Goal: Task Accomplishment & Management: Complete application form

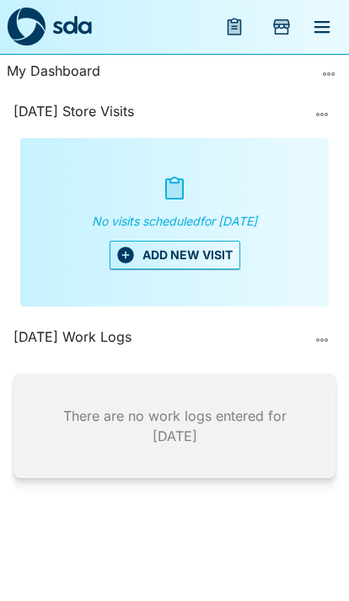
click at [166, 261] on button "ADD NEW VISIT" at bounding box center [174, 255] width 130 height 29
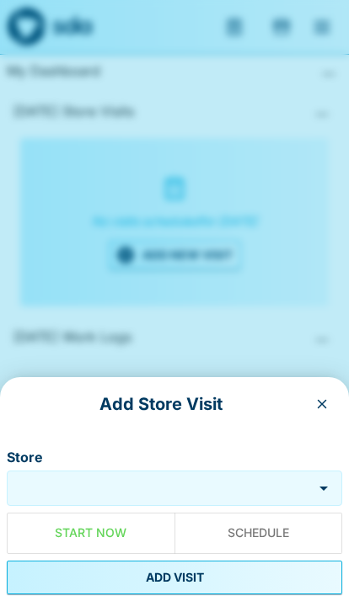
click at [184, 497] on input "Store" at bounding box center [159, 488] width 297 height 19
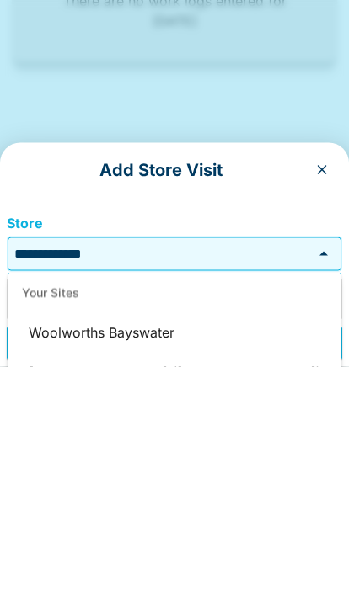
scroll to position [69, 0]
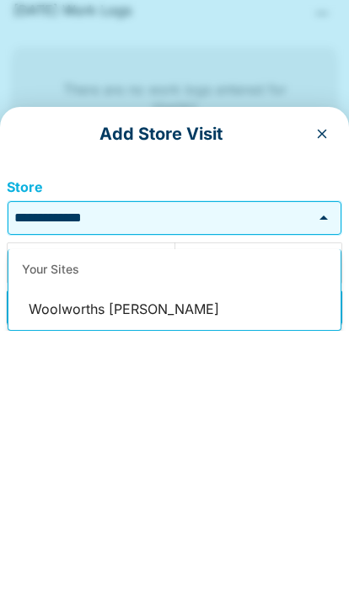
click at [61, 560] on li "Woolworths [PERSON_NAME]" at bounding box center [174, 580] width 332 height 40
type input "**********"
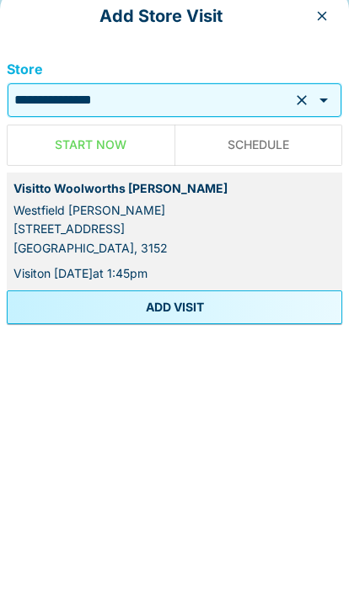
click at [82, 561] on button "ADD VISIT" at bounding box center [174, 578] width 335 height 34
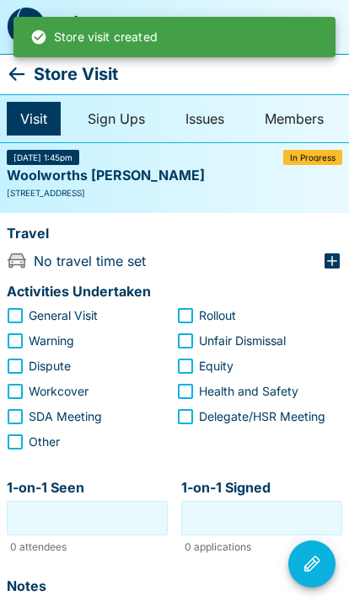
click at [9, 82] on icon at bounding box center [17, 74] width 20 height 20
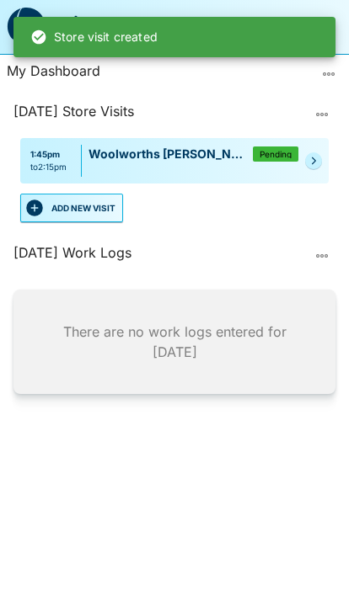
click at [57, 207] on button "ADD NEW VISIT" at bounding box center [71, 208] width 103 height 29
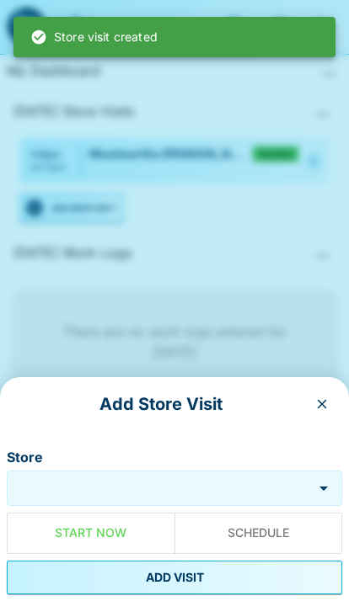
click at [184, 492] on input "Store" at bounding box center [159, 488] width 297 height 19
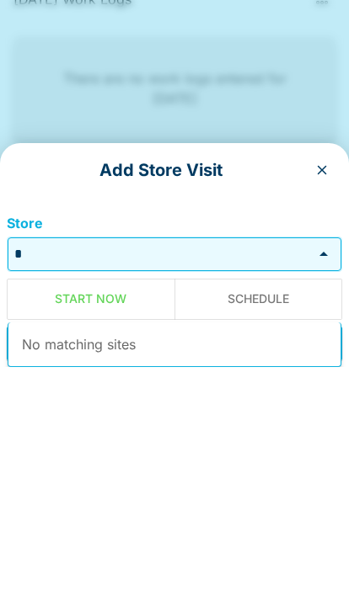
scroll to position [69, 0]
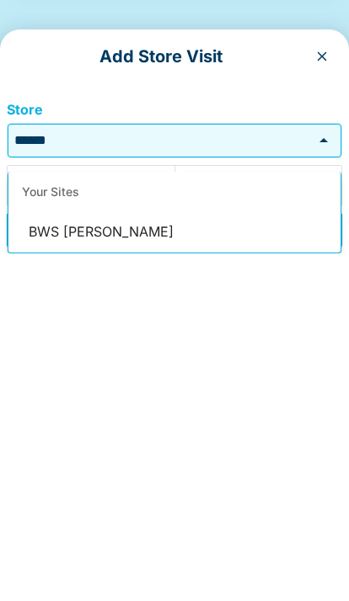
click at [46, 560] on li "BWS [PERSON_NAME]" at bounding box center [174, 580] width 332 height 40
type input "********"
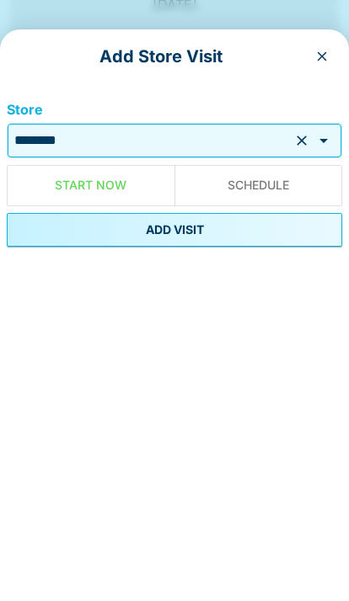
scroll to position [70, 0]
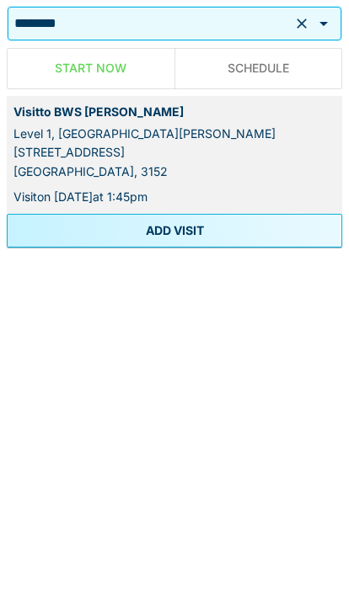
click at [38, 561] on button "ADD VISIT" at bounding box center [174, 578] width 335 height 34
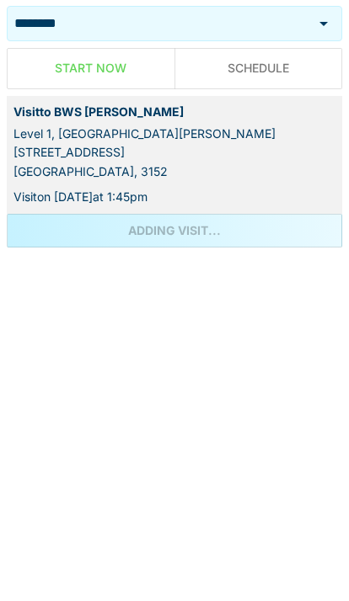
scroll to position [69, 0]
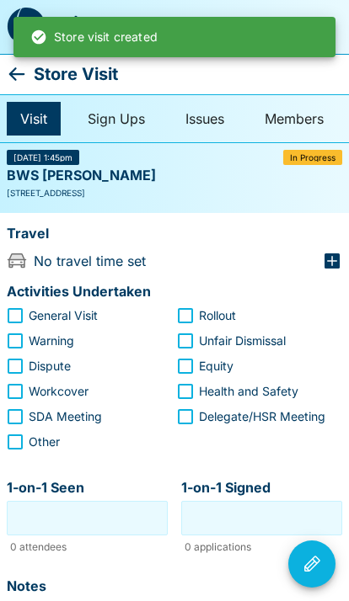
click at [26, 65] on icon at bounding box center [17, 74] width 20 height 20
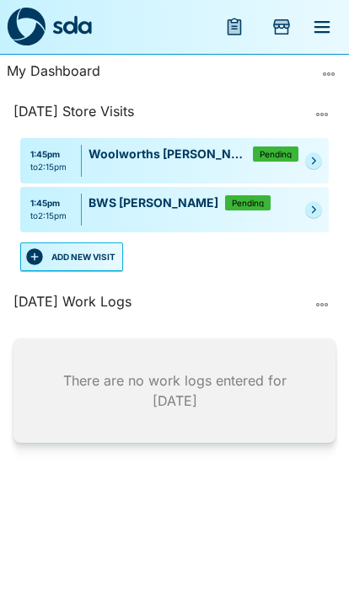
click at [74, 255] on button "ADD NEW VISIT" at bounding box center [71, 256] width 103 height 29
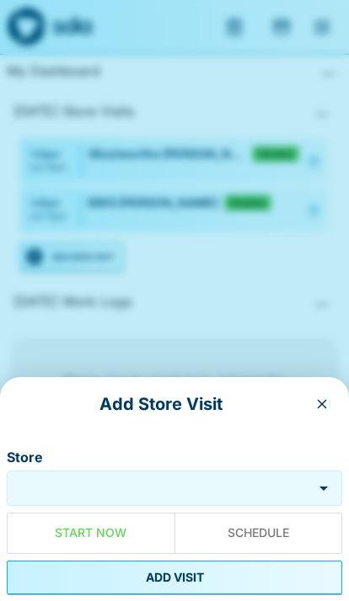
click at [185, 491] on input "Store" at bounding box center [159, 488] width 297 height 19
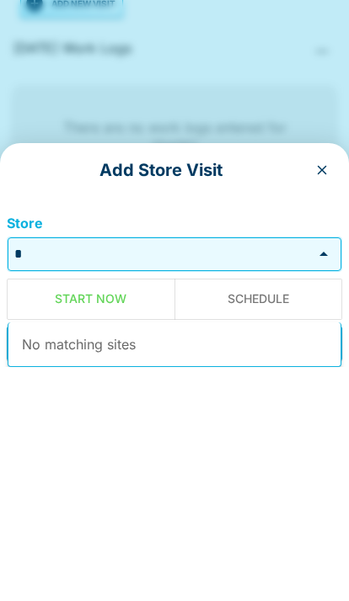
scroll to position [69, 0]
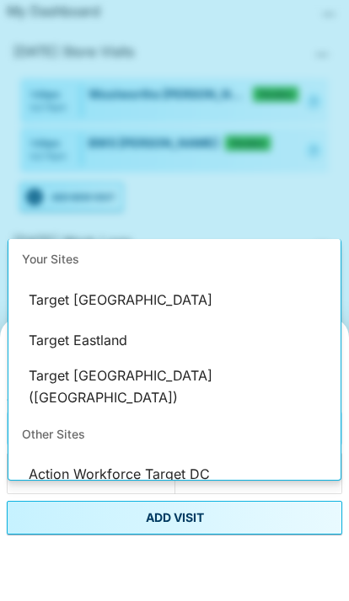
click at [40, 420] on li "Target [GEOGRAPHIC_DATA] ([GEOGRAPHIC_DATA])" at bounding box center [174, 446] width 332 height 53
type input "**********"
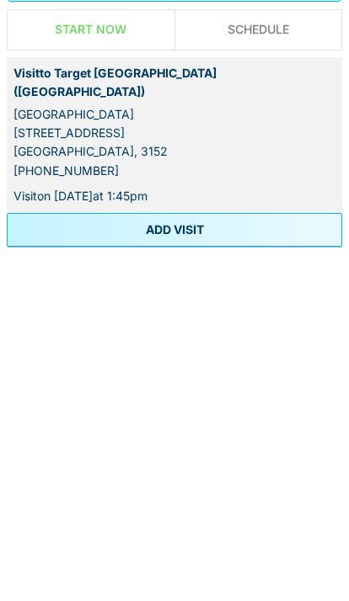
click at [70, 561] on button "ADD VISIT" at bounding box center [174, 578] width 335 height 34
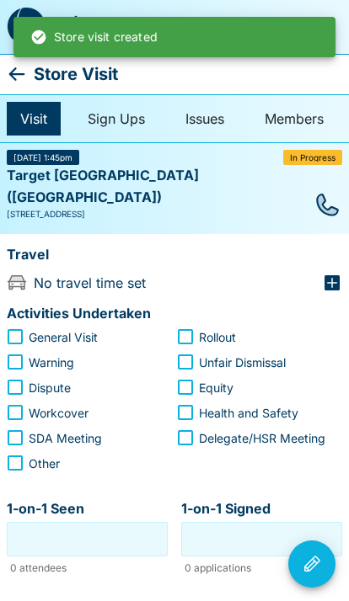
click at [13, 75] on icon at bounding box center [17, 73] width 16 height 13
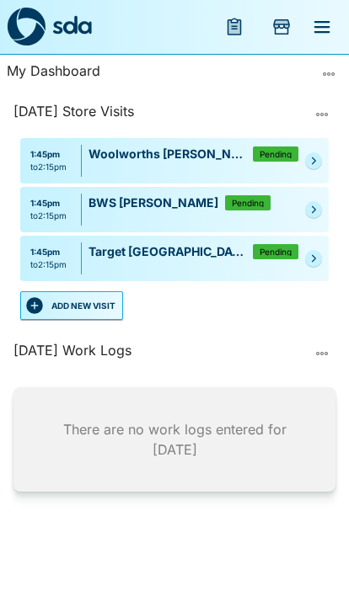
click at [78, 301] on button "ADD NEW VISIT" at bounding box center [71, 305] width 103 height 29
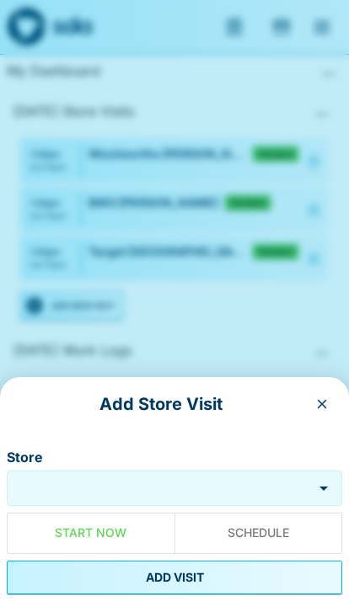
click at [189, 497] on input "Store" at bounding box center [159, 488] width 297 height 19
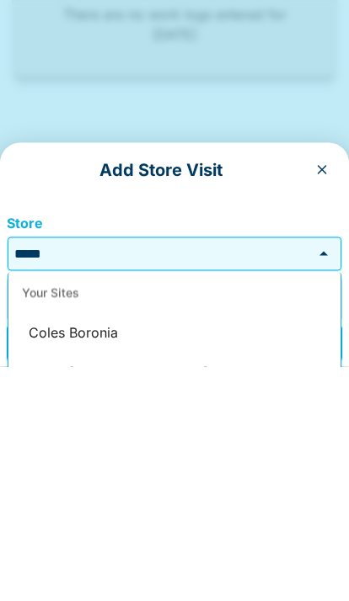
scroll to position [69, 0]
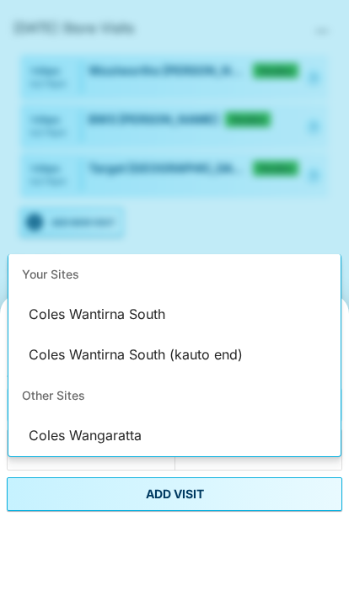
click at [57, 378] on li "Coles Wantirna South" at bounding box center [174, 398] width 332 height 40
type input "**********"
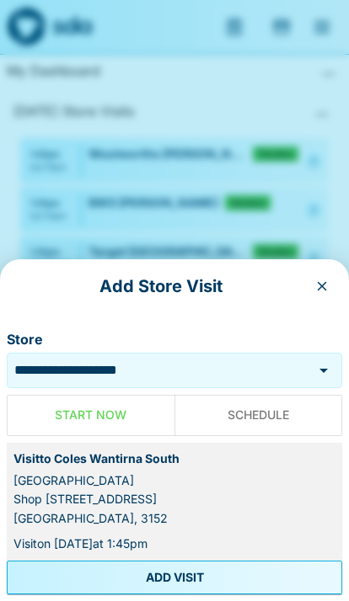
click at [243, 573] on button "ADD VISIT" at bounding box center [174, 578] width 335 height 34
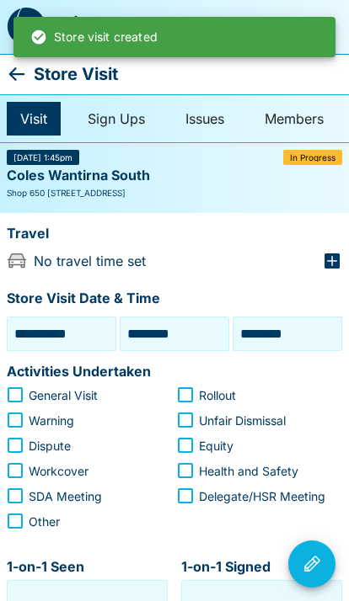
click at [9, 79] on icon at bounding box center [17, 74] width 20 height 20
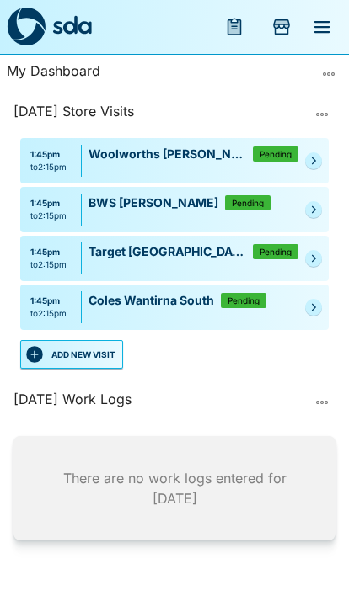
click at [69, 343] on button "ADD NEW VISIT" at bounding box center [71, 354] width 103 height 29
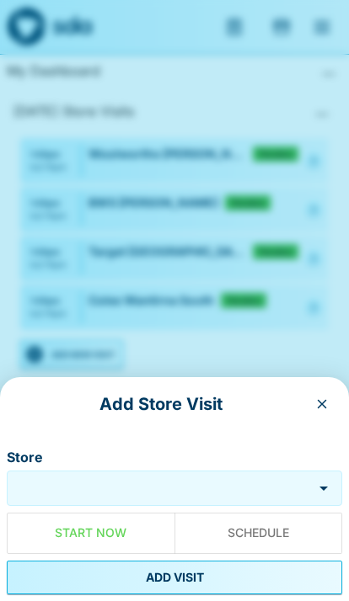
click at [237, 482] on input "Store" at bounding box center [159, 488] width 297 height 19
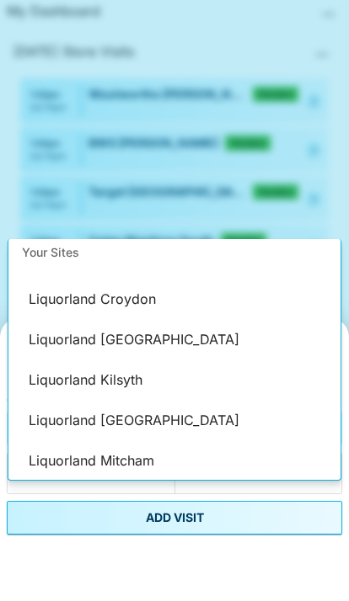
scroll to position [92, 0]
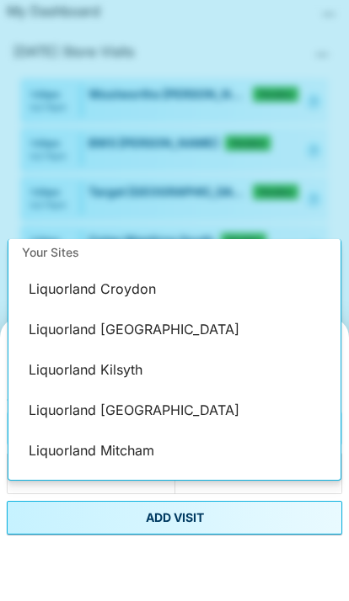
click at [70, 450] on li "Liquorland [GEOGRAPHIC_DATA]" at bounding box center [174, 470] width 332 height 40
type input "**********"
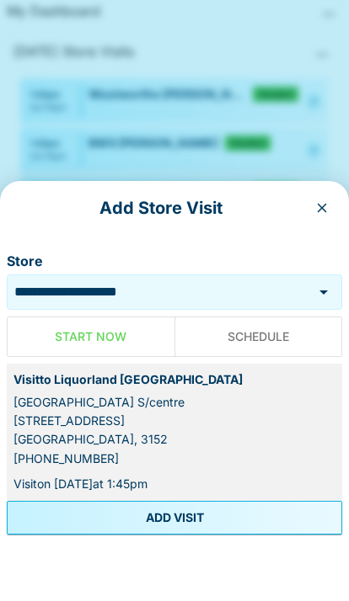
click at [260, 575] on button "ADD VISIT" at bounding box center [174, 578] width 335 height 34
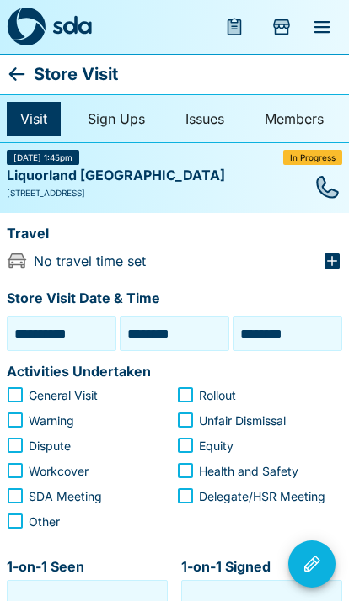
click at [14, 69] on icon at bounding box center [17, 73] width 16 height 13
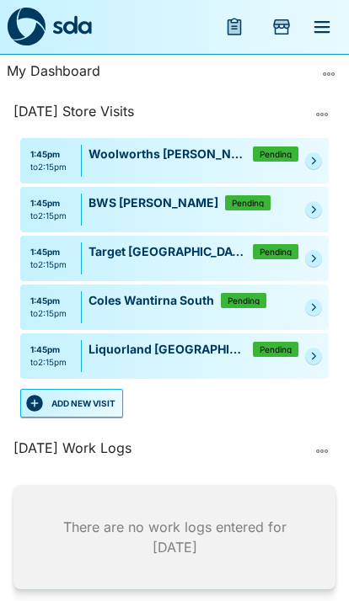
click at [78, 397] on button "ADD NEW VISIT" at bounding box center [71, 403] width 103 height 29
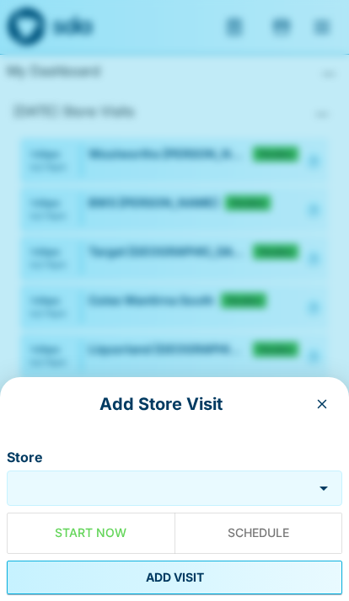
click at [179, 479] on input "Store" at bounding box center [159, 488] width 297 height 19
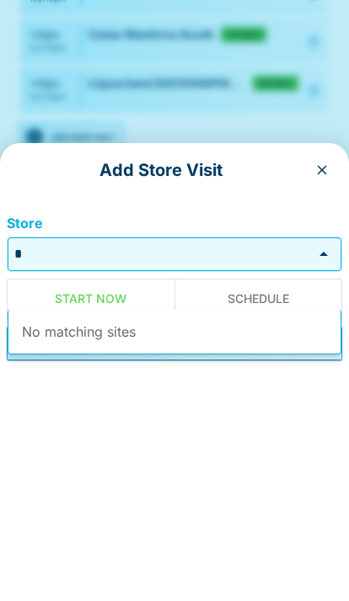
scroll to position [69, 0]
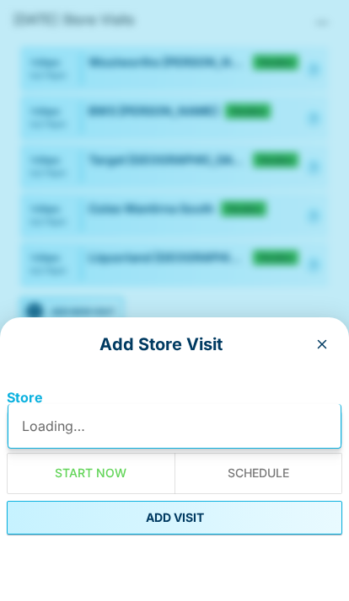
type input "*"
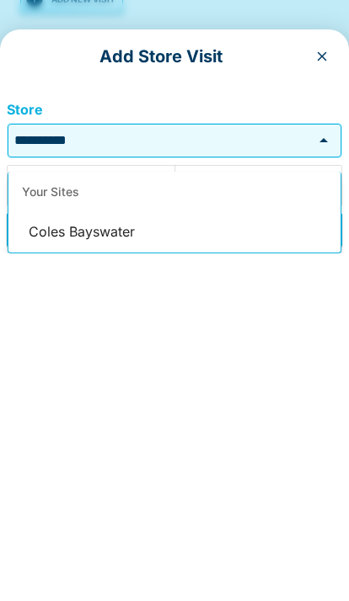
click at [46, 560] on li "Coles Bayswater" at bounding box center [174, 580] width 332 height 40
type input "**********"
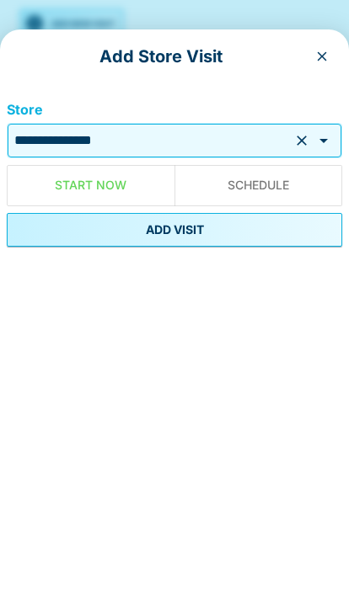
scroll to position [70, 0]
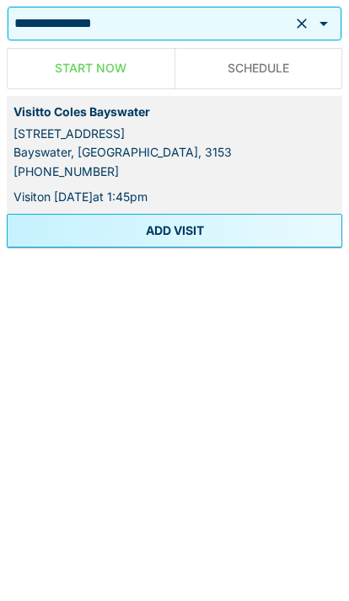
click at [78, 561] on button "ADD VISIT" at bounding box center [174, 578] width 335 height 34
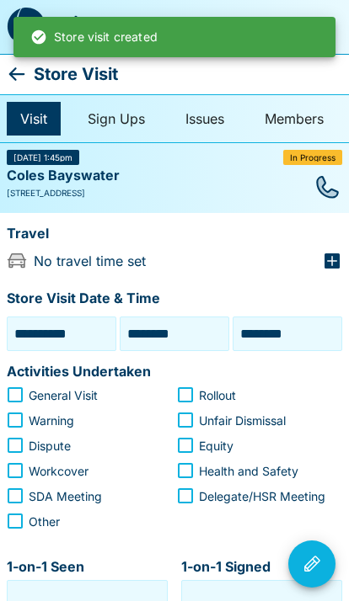
click at [14, 76] on icon at bounding box center [17, 74] width 20 height 20
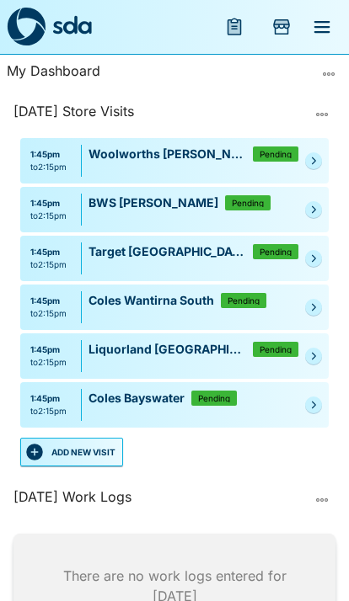
click at [88, 444] on button "ADD NEW VISIT" at bounding box center [71, 452] width 103 height 29
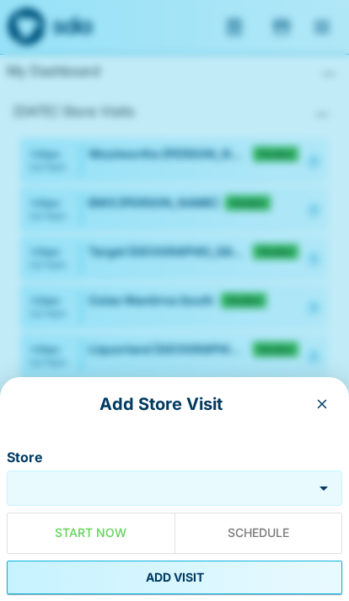
click at [209, 474] on div "Store" at bounding box center [174, 488] width 335 height 35
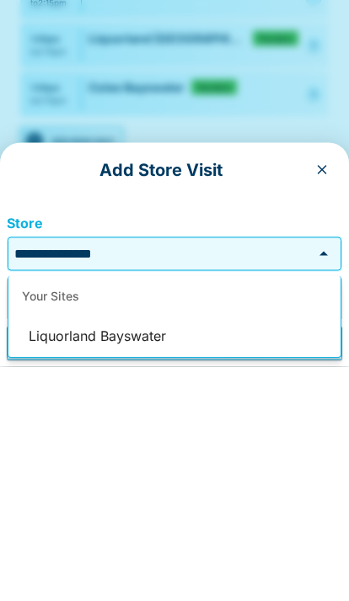
scroll to position [81, 0]
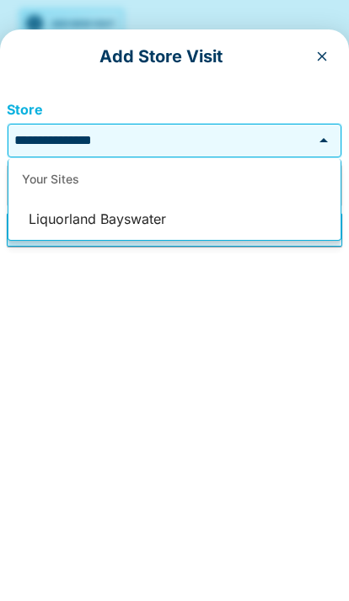
click at [68, 547] on li "Liquorland Bayswater" at bounding box center [174, 567] width 332 height 40
type input "**********"
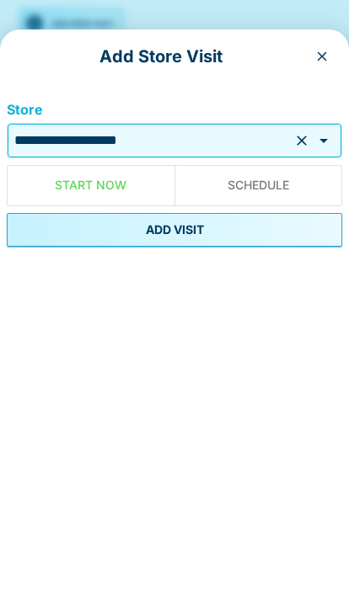
scroll to position [82, 0]
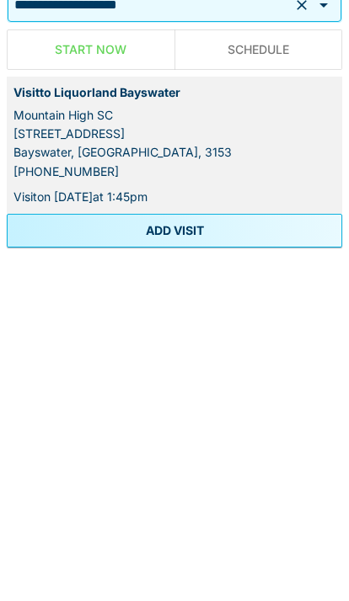
click at [55, 561] on button "ADD VISIT" at bounding box center [174, 578] width 335 height 34
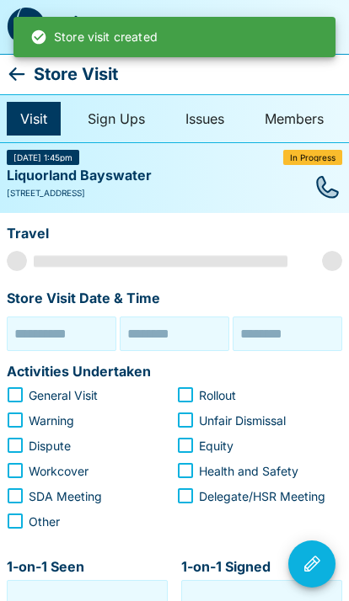
type input "**********"
type input "********"
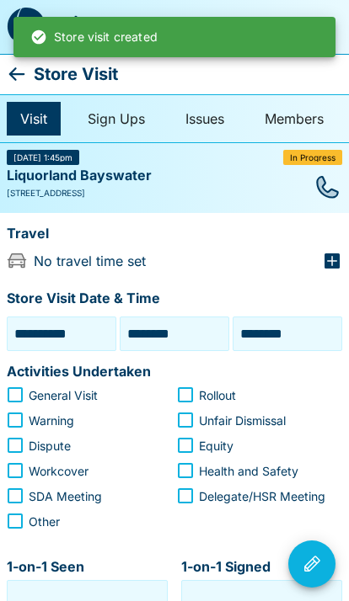
click at [20, 76] on icon at bounding box center [17, 74] width 20 height 20
